Goal: Check status

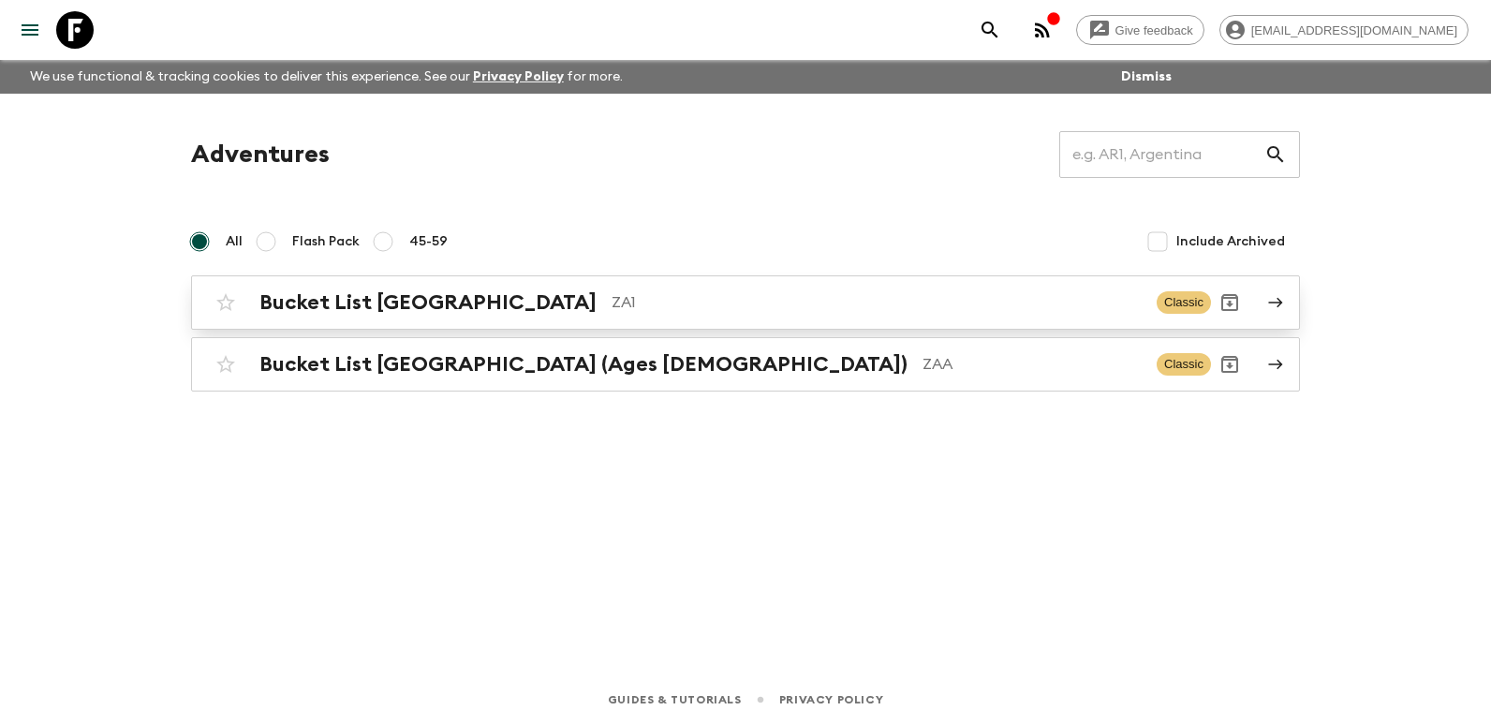
click at [661, 310] on p "ZA1" at bounding box center [877, 302] width 530 height 22
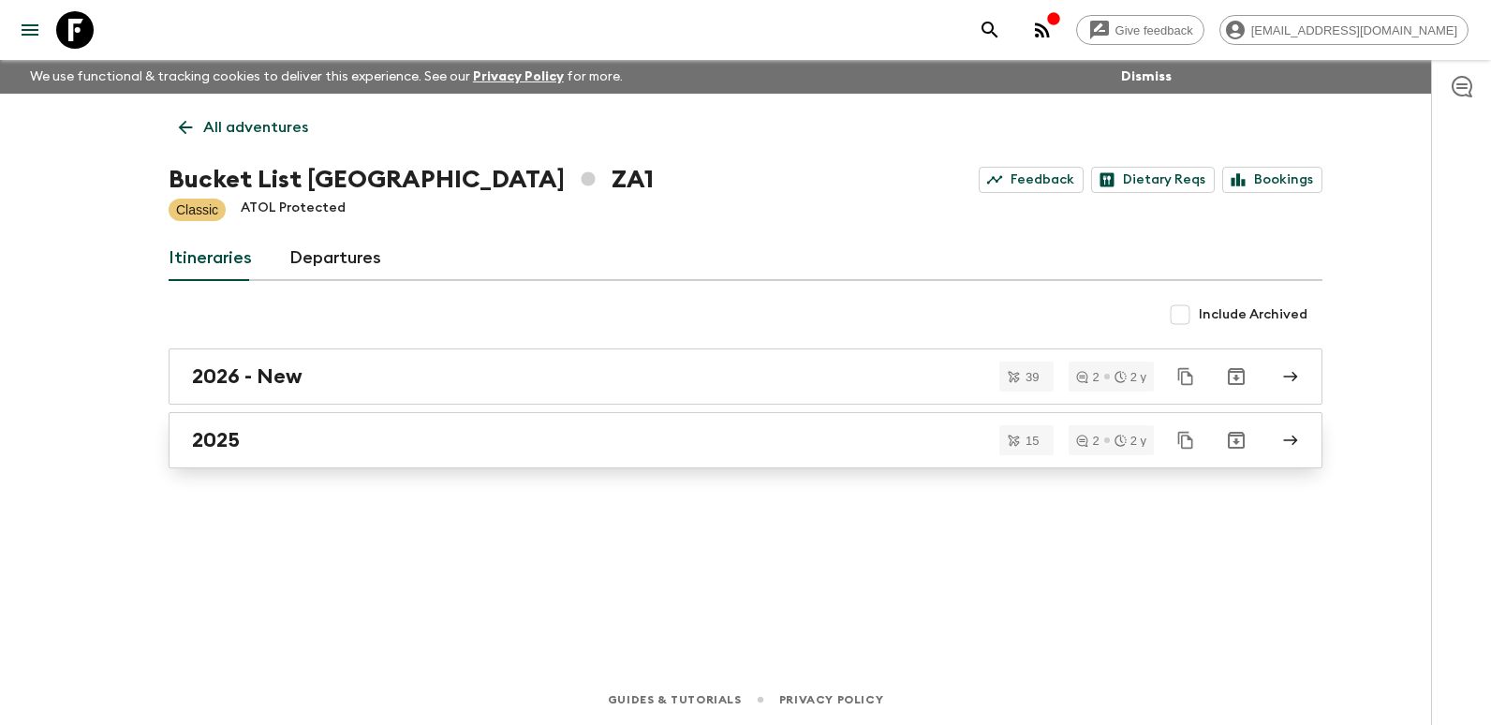
click at [274, 432] on div "2025" at bounding box center [727, 440] width 1071 height 24
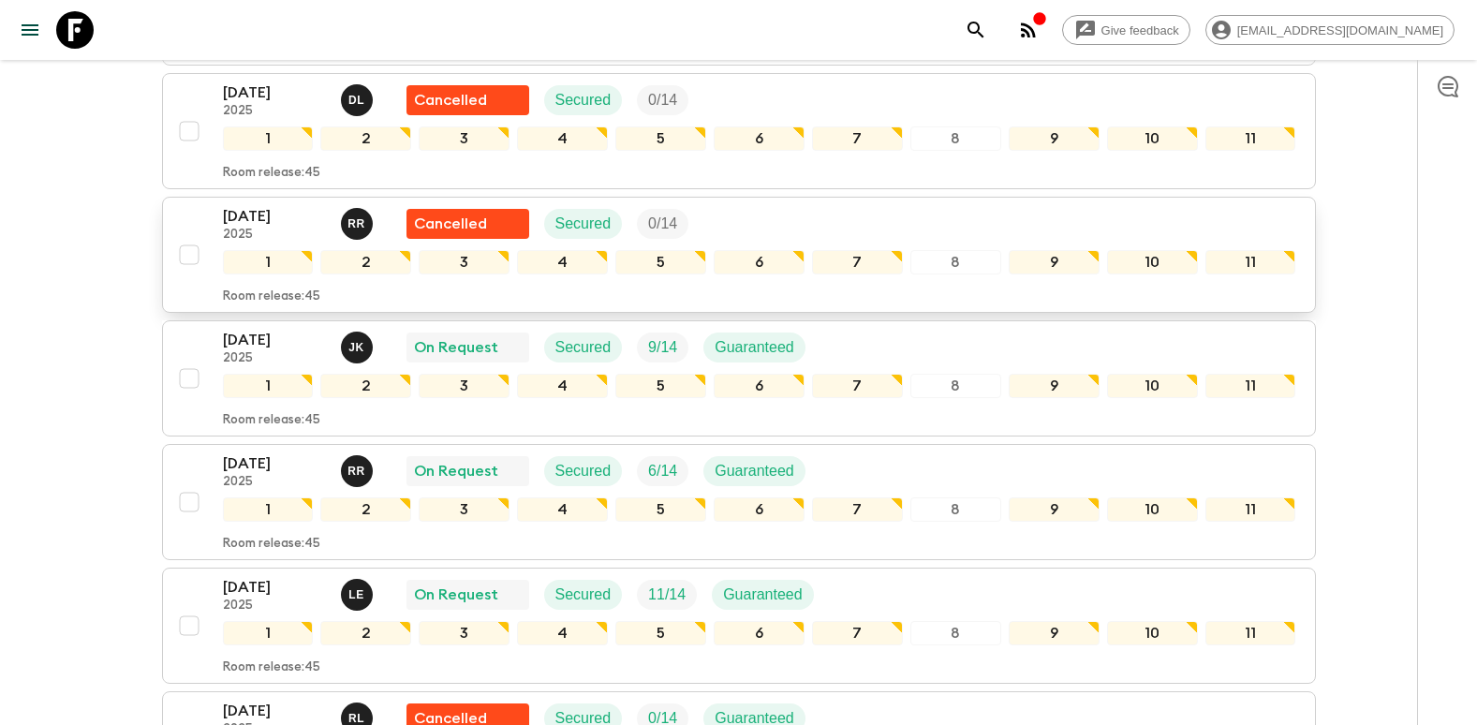
scroll to position [749, 0]
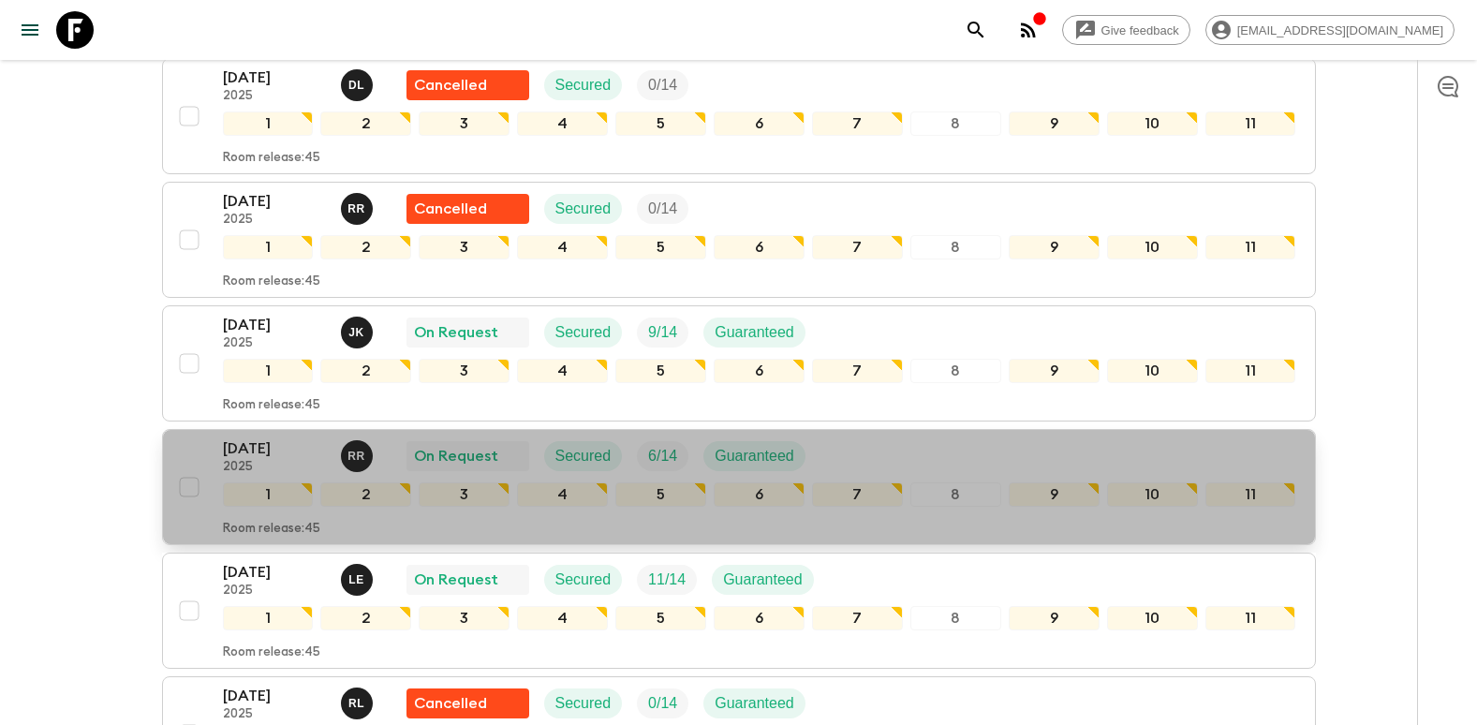
click at [248, 437] on p "[DATE]" at bounding box center [274, 448] width 103 height 22
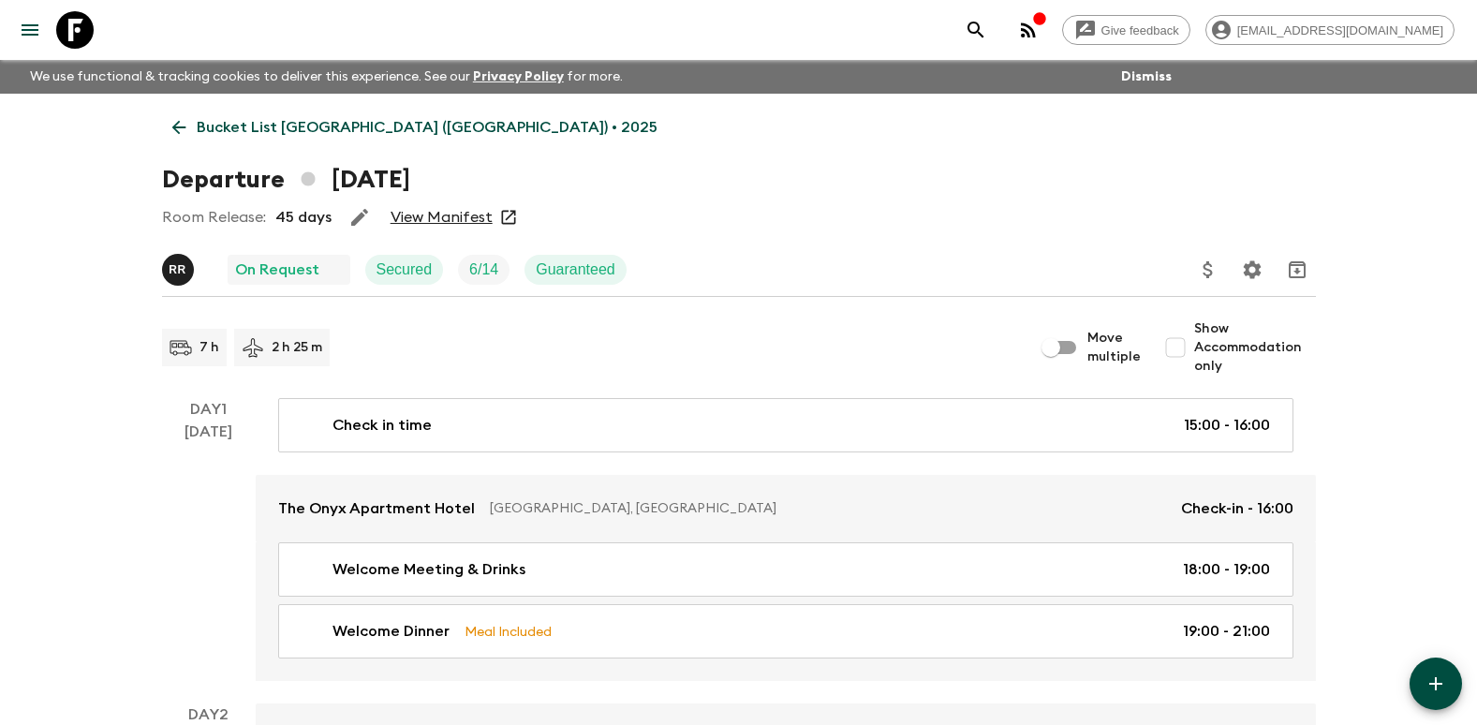
click at [452, 228] on div "Room Release: 45 days View Manifest" at bounding box center [739, 217] width 1154 height 37
click at [451, 224] on link "View Manifest" at bounding box center [442, 217] width 102 height 19
